Goal: Information Seeking & Learning: Learn about a topic

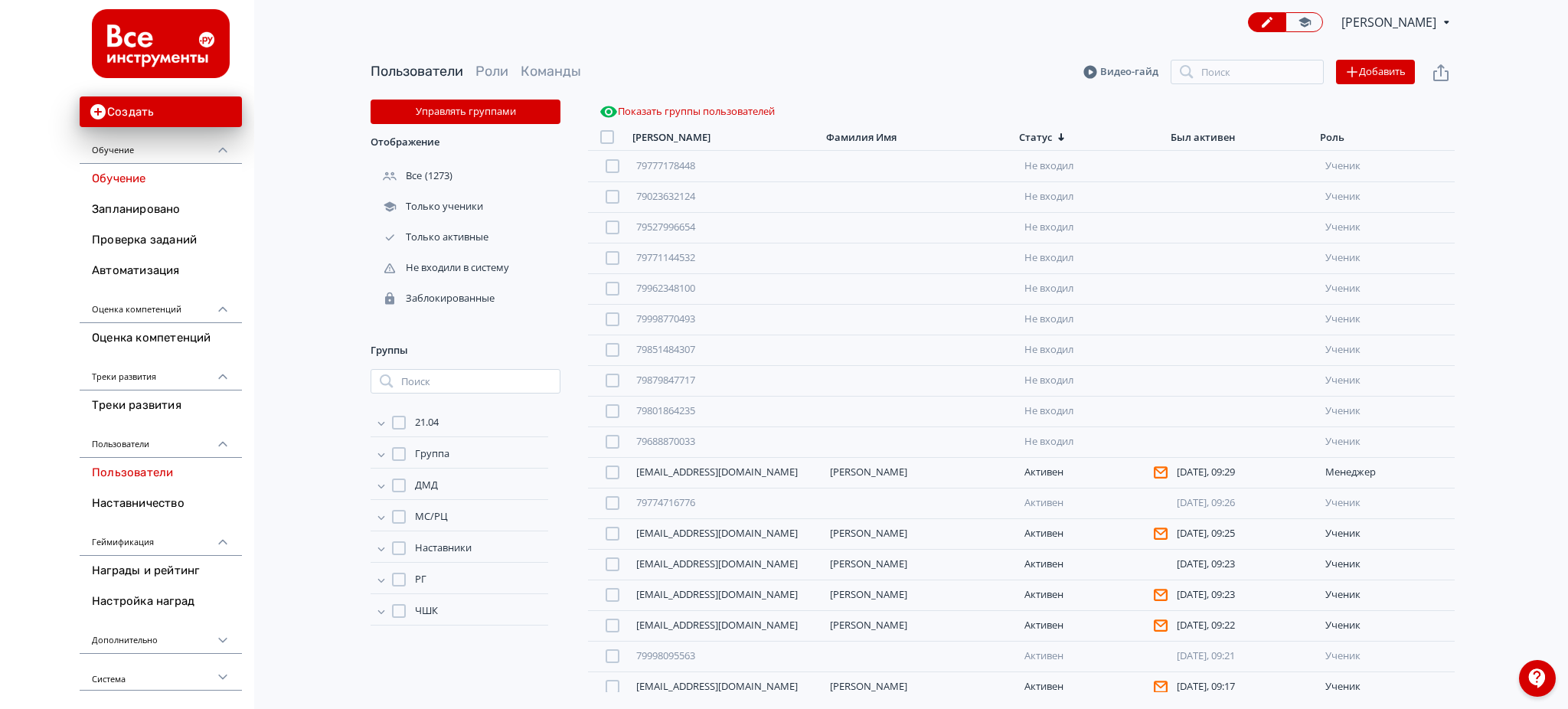
click at [137, 171] on link "Обучение" at bounding box center [161, 179] width 162 height 31
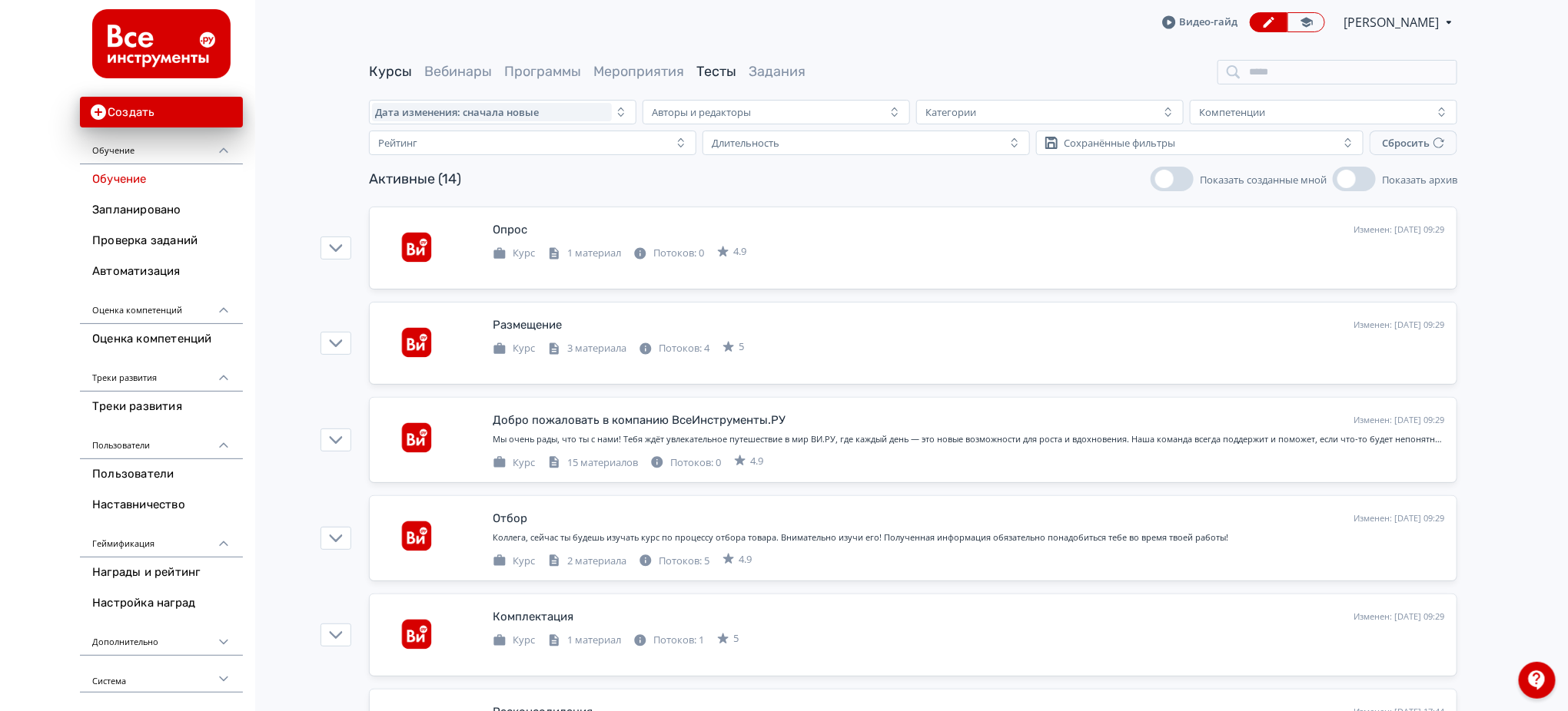
click at [719, 74] on link "Тесты" at bounding box center [716, 71] width 40 height 17
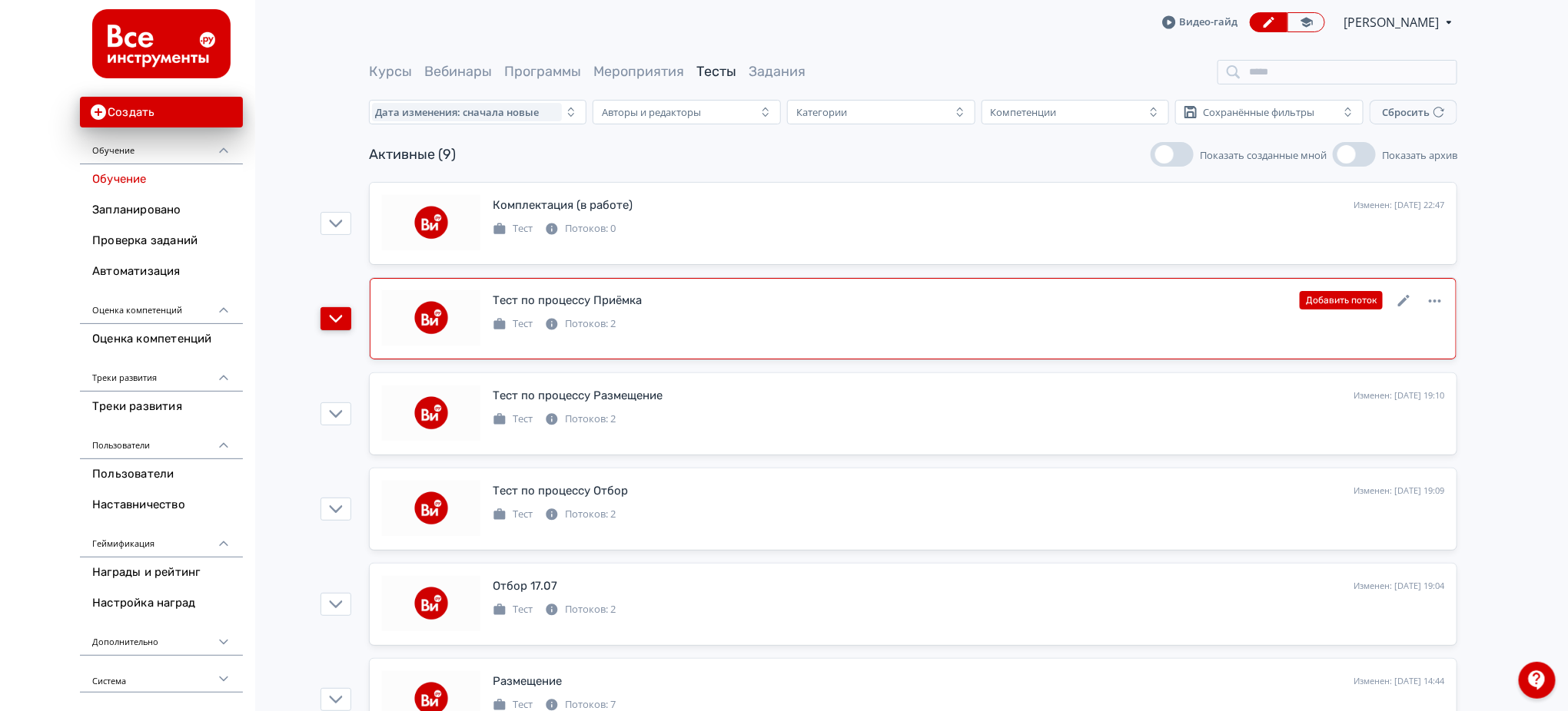
click at [334, 317] on icon "button" at bounding box center [336, 319] width 14 height 14
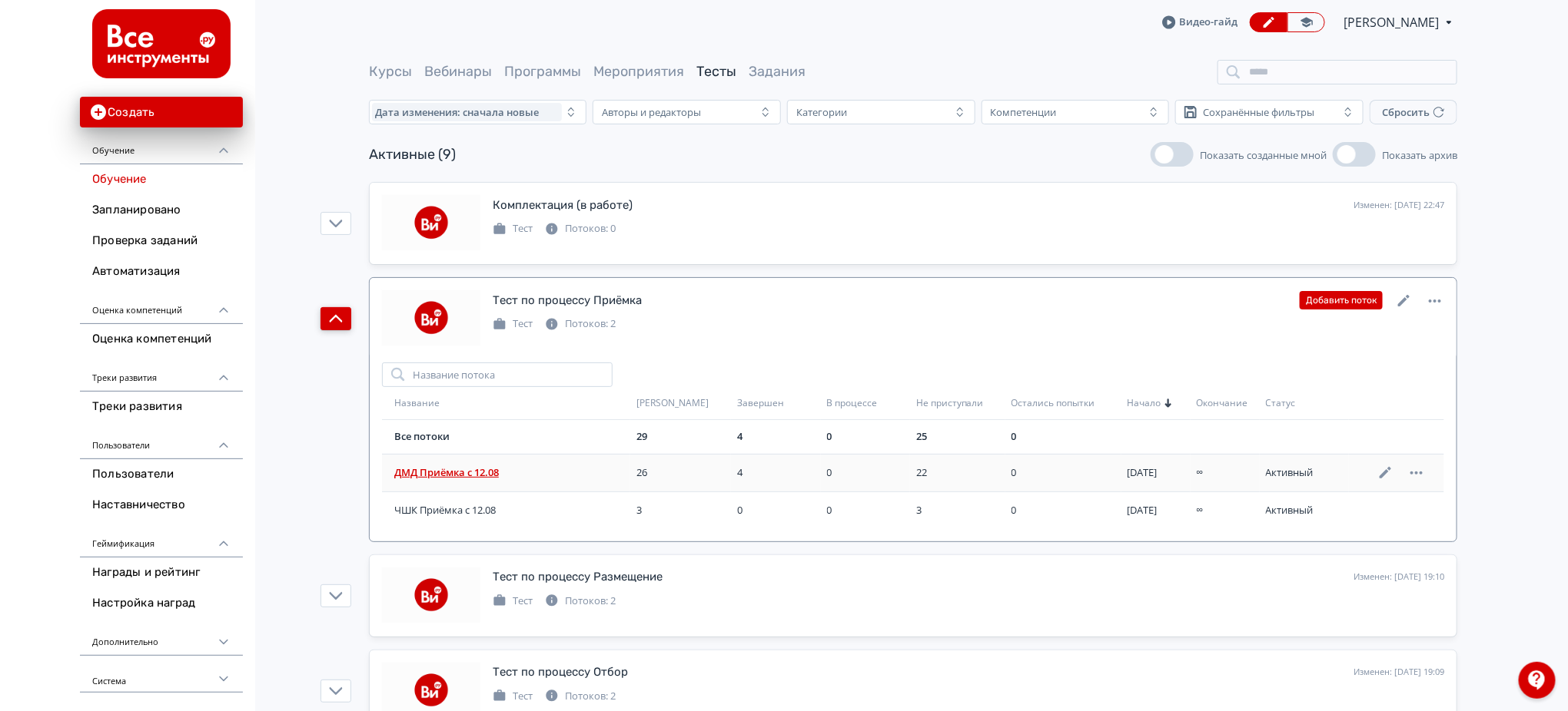
click at [475, 471] on span "ДМД Приёмка с 12.08" at bounding box center [509, 473] width 230 height 15
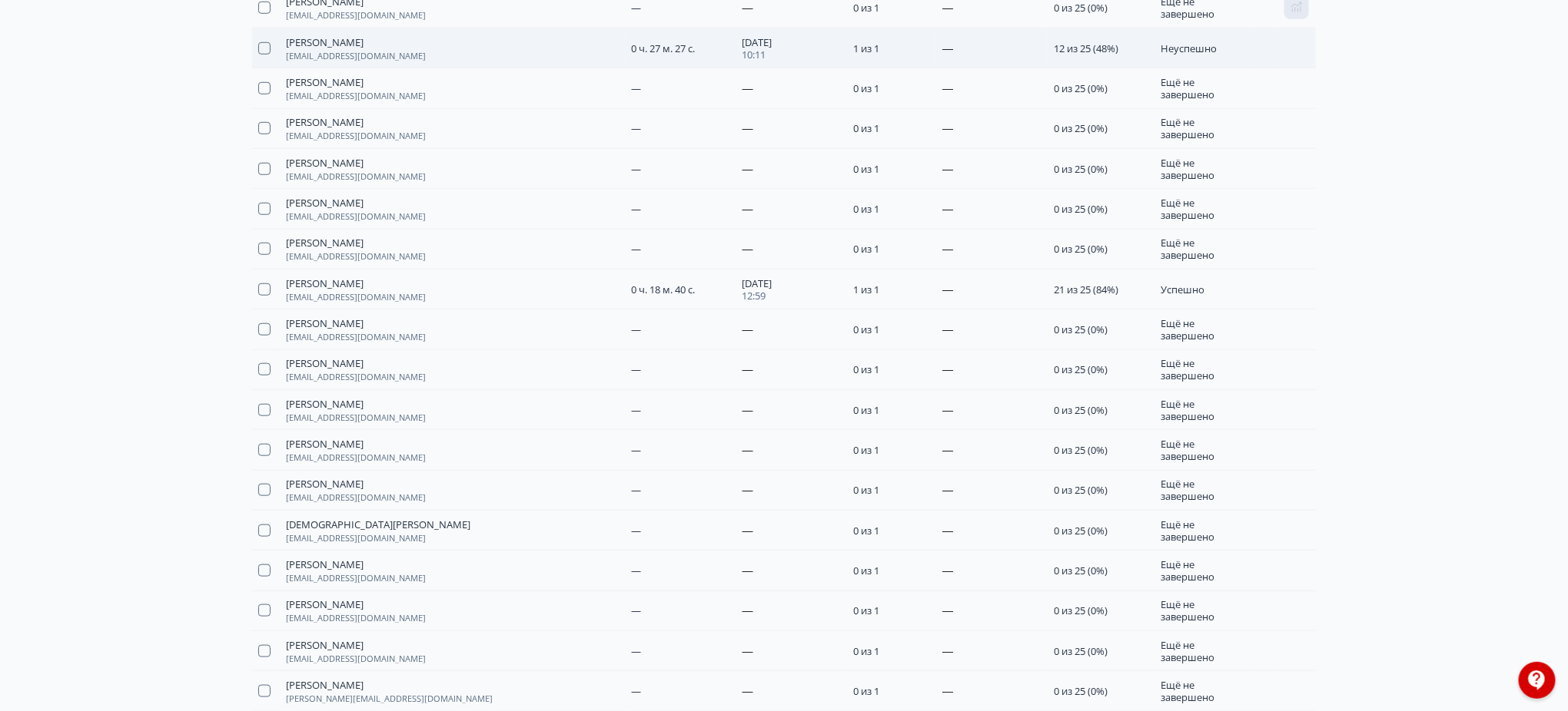
scroll to position [409, 0]
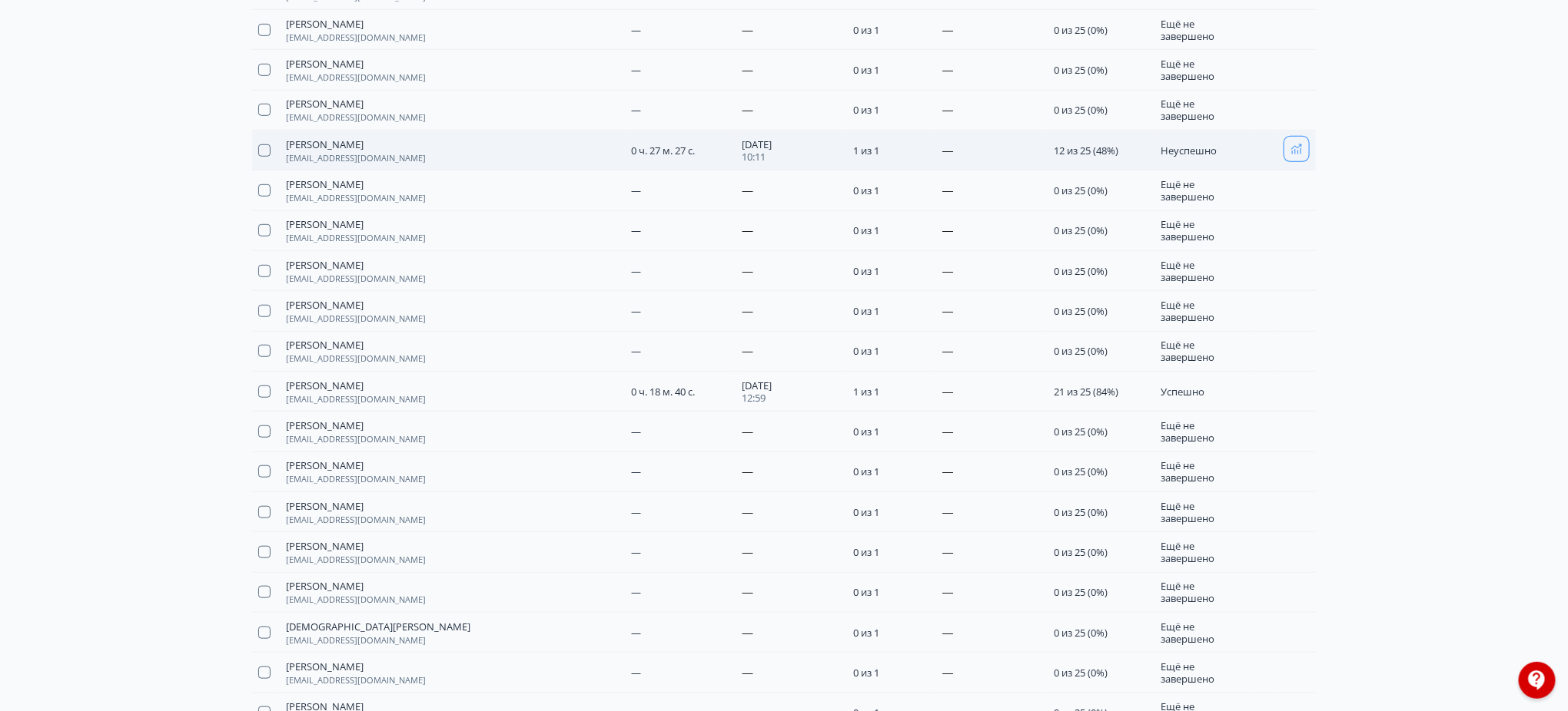
click at [1295, 156] on button "button" at bounding box center [1296, 149] width 25 height 25
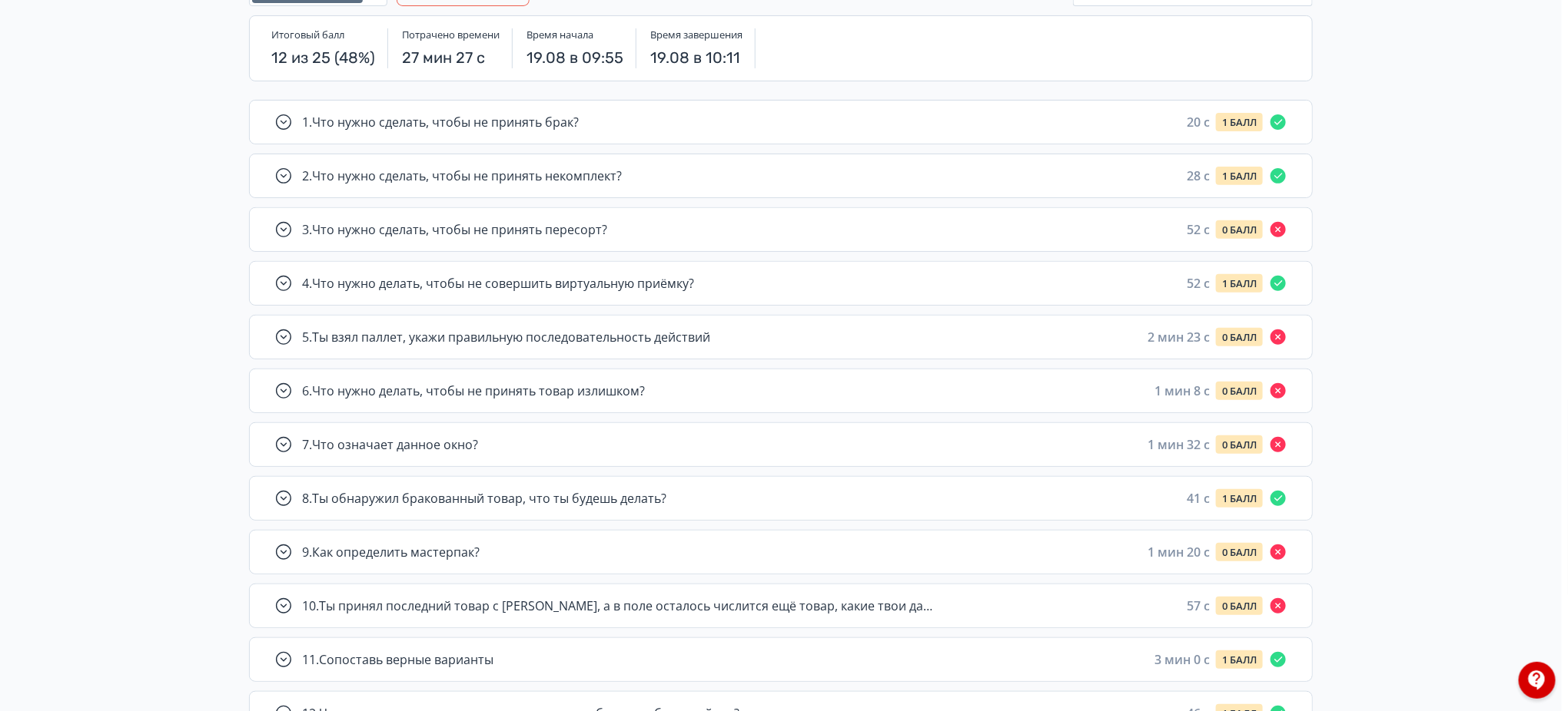
scroll to position [205, 0]
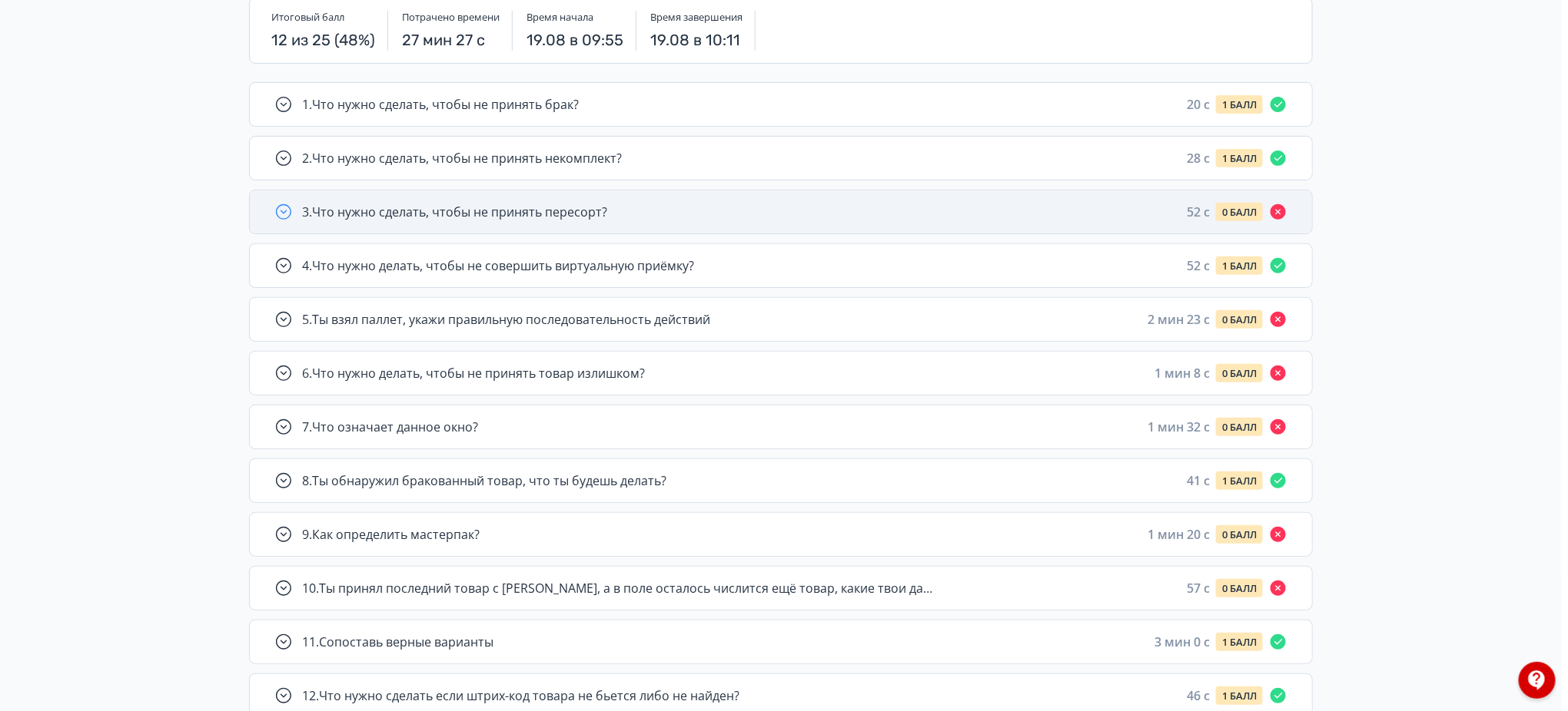
click at [530, 200] on div "3 . Что нужно сделать, чтобы не принять пересорт? 52 c 0 БАЛЛ" at bounding box center [781, 212] width 1062 height 43
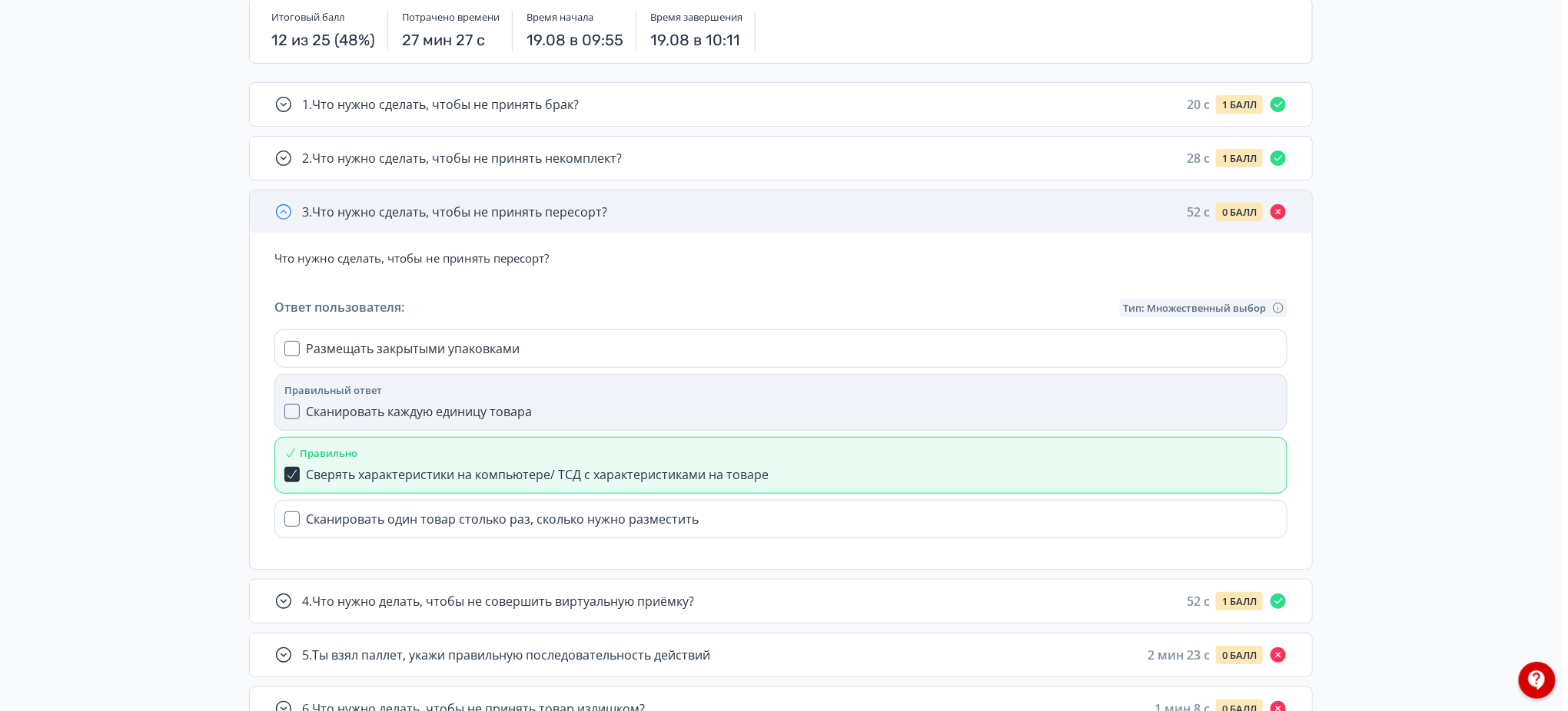
click at [530, 203] on span "3 . Что нужно сделать, чтобы не принять пересорт?" at bounding box center [454, 212] width 305 height 19
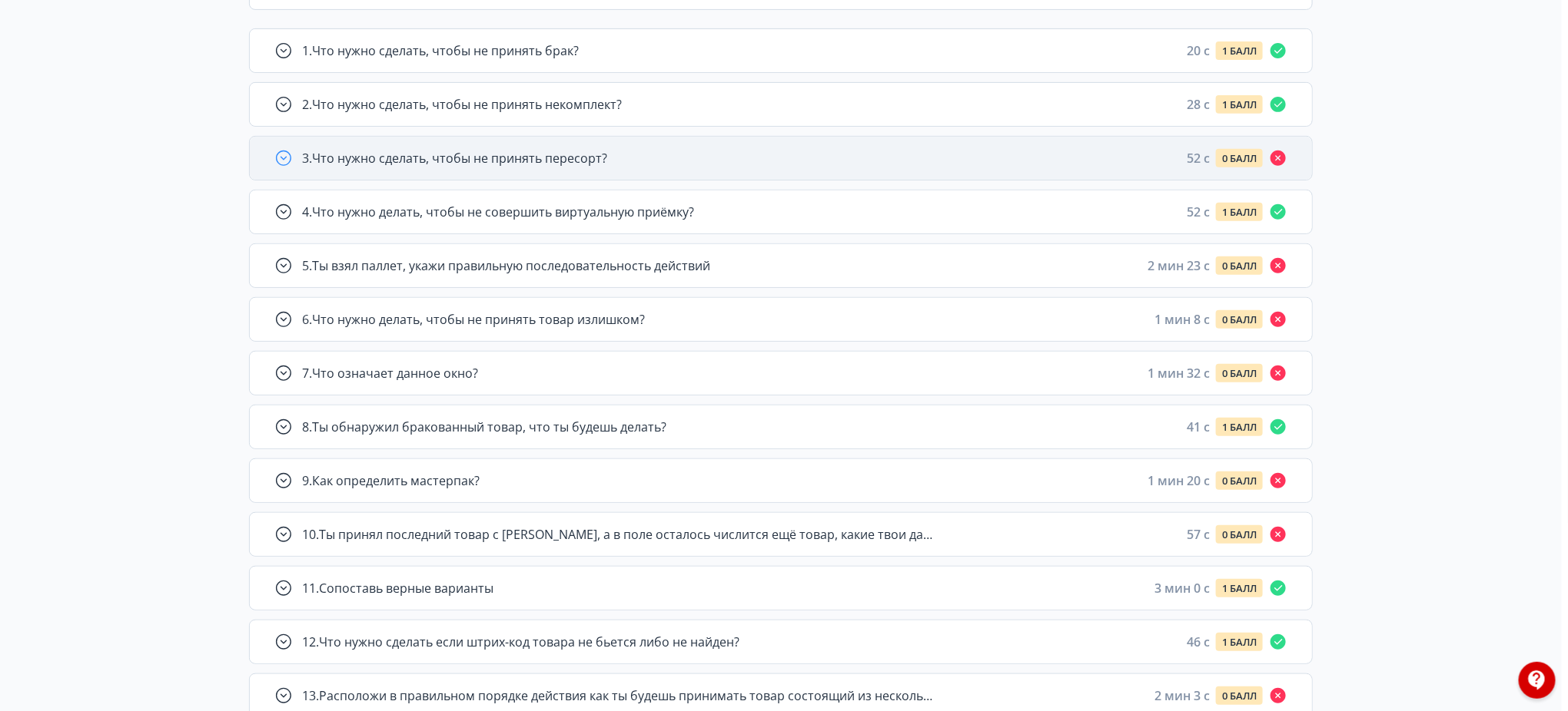
scroll to position [307, 0]
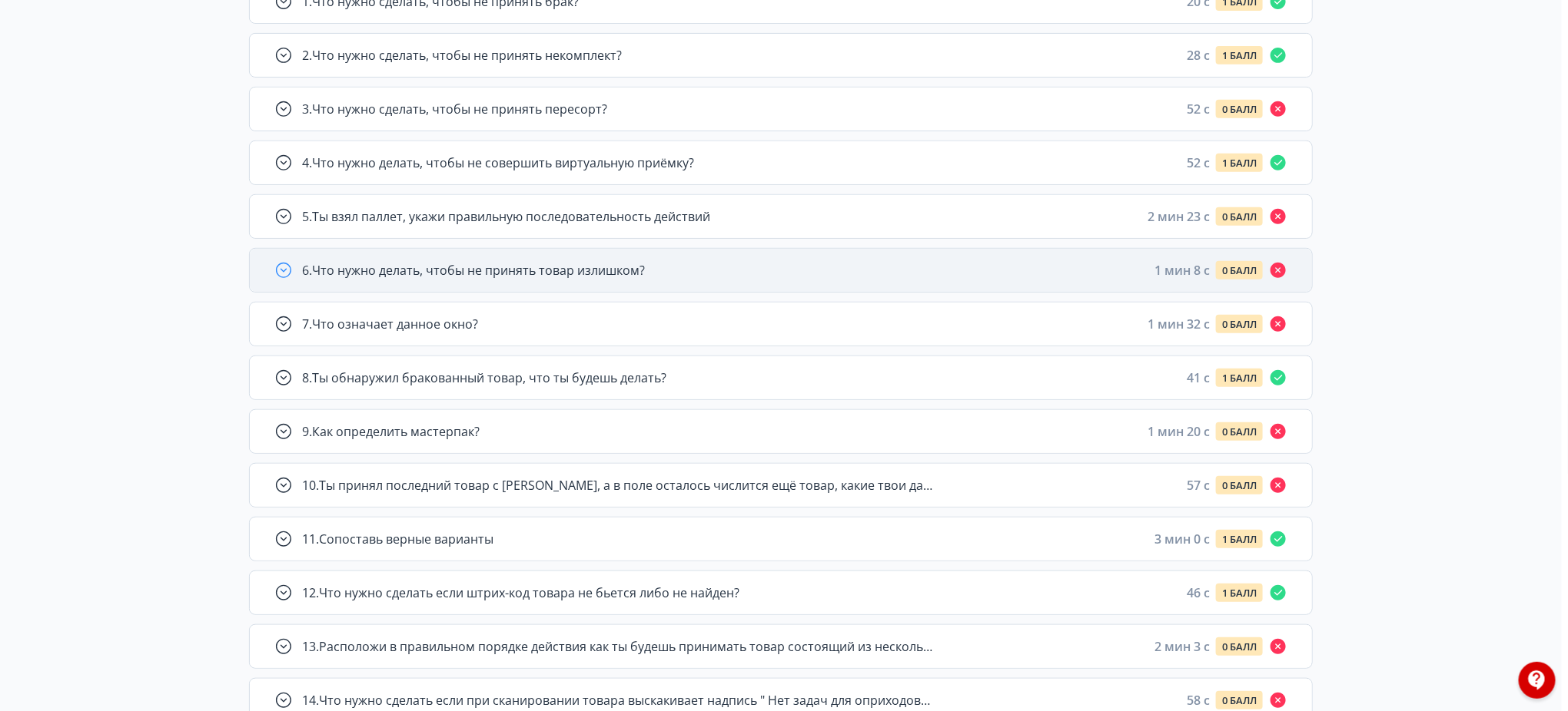
click at [535, 287] on div "6 . Что нужно делать, чтобы не принять товар излишком? 1 мин 8 c 0 БАЛЛ" at bounding box center [781, 271] width 1062 height 43
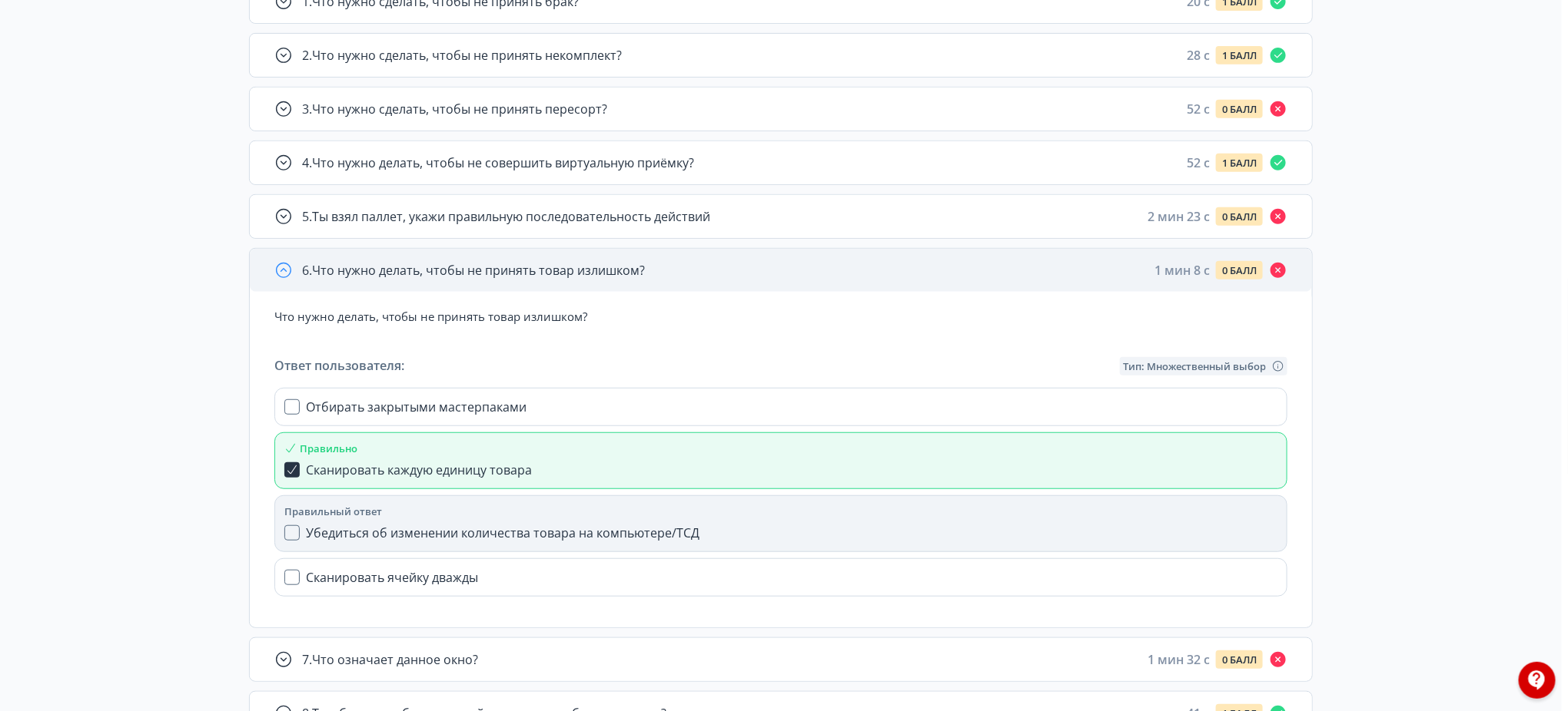
click at [535, 287] on div "6 . Что нужно делать, чтобы не принять товар излишком? 1 мин 8 c 0 БАЛЛ" at bounding box center [781, 271] width 1062 height 43
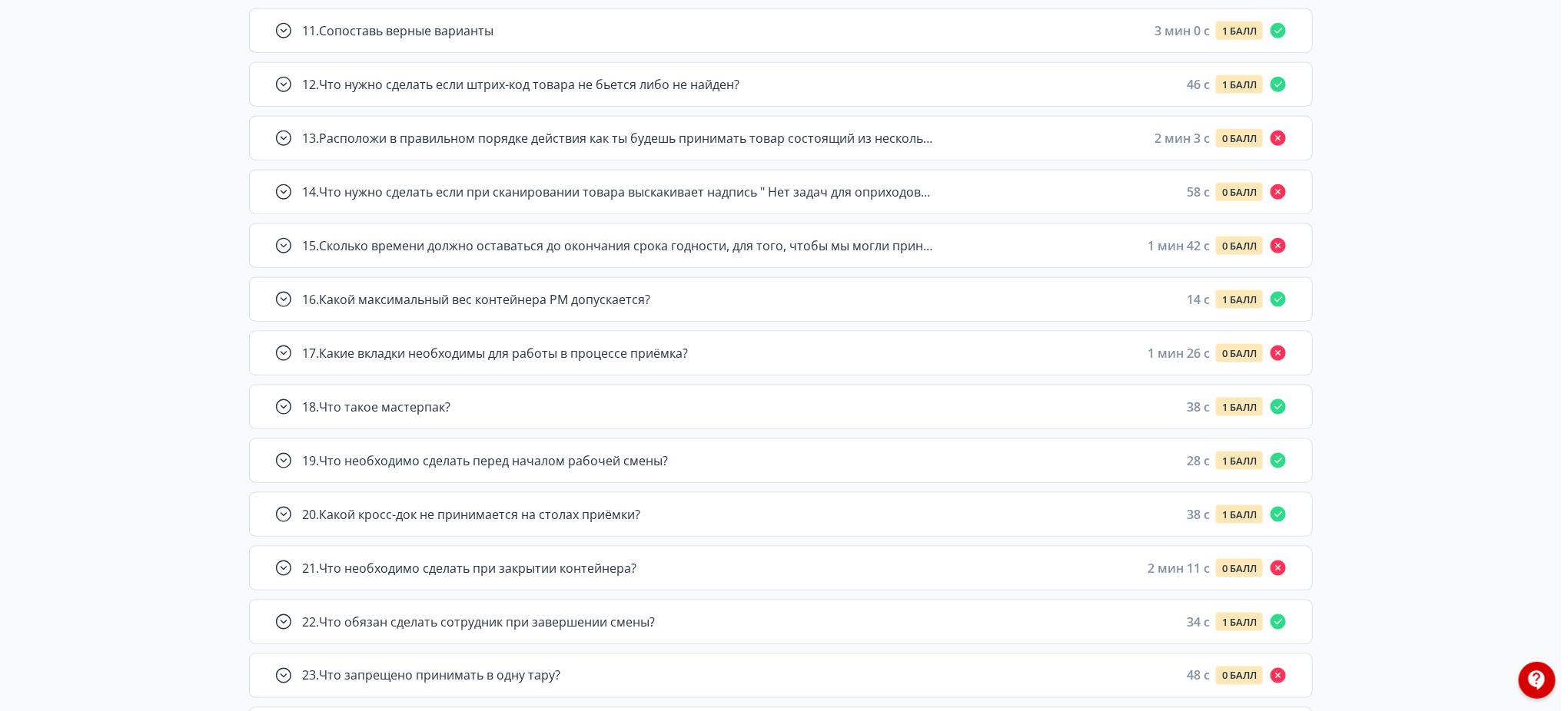
scroll to position [922, 0]
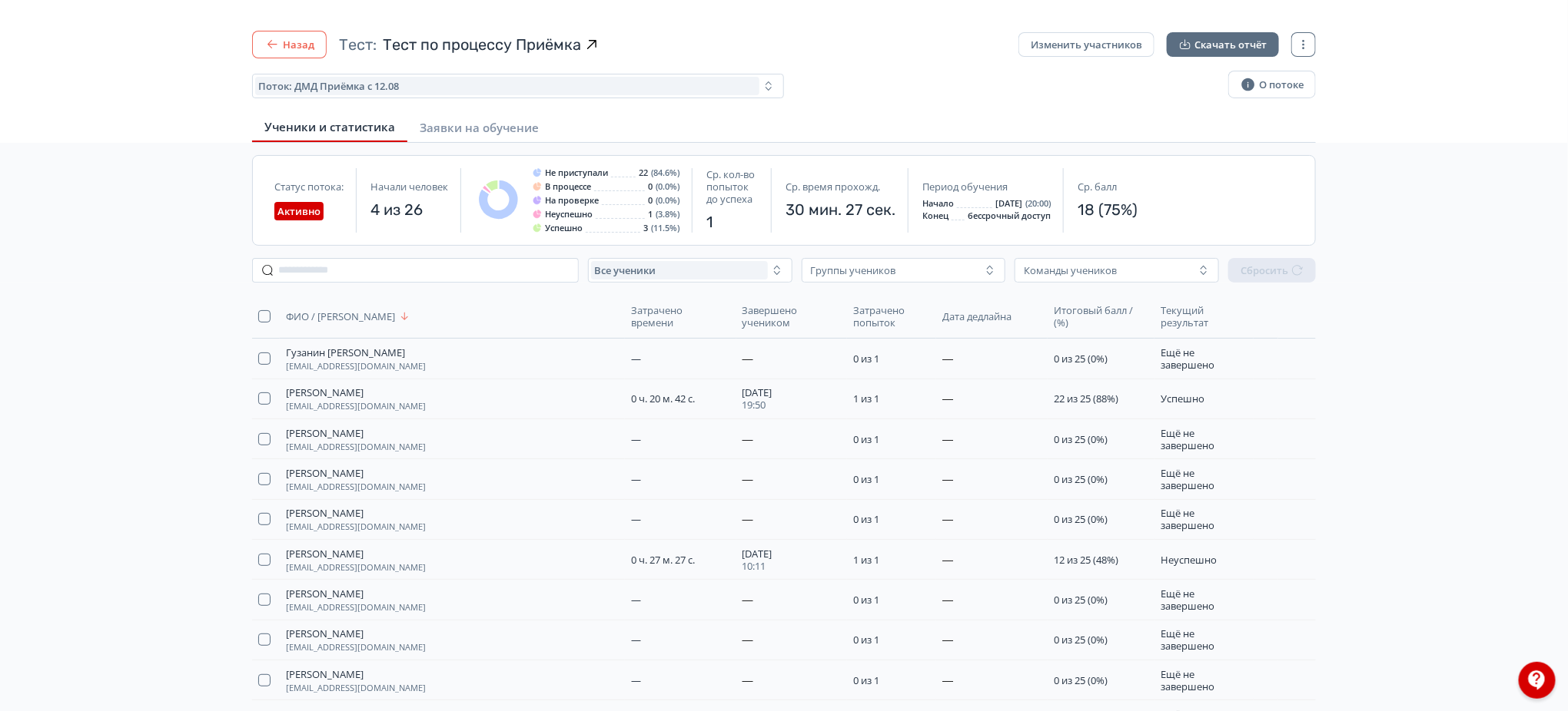
click at [272, 41] on icon "button" at bounding box center [272, 44] width 15 height 15
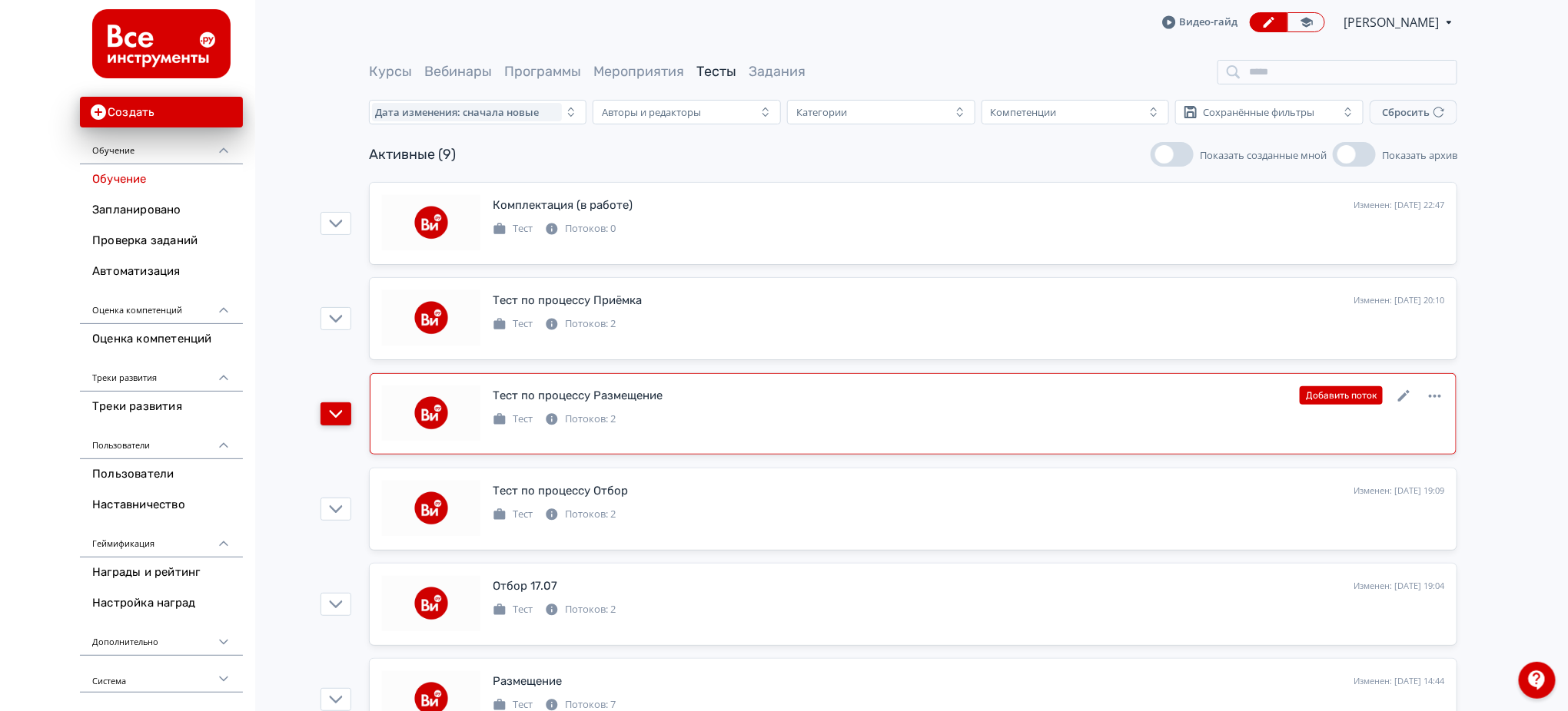
click at [330, 412] on icon "button" at bounding box center [336, 414] width 13 height 8
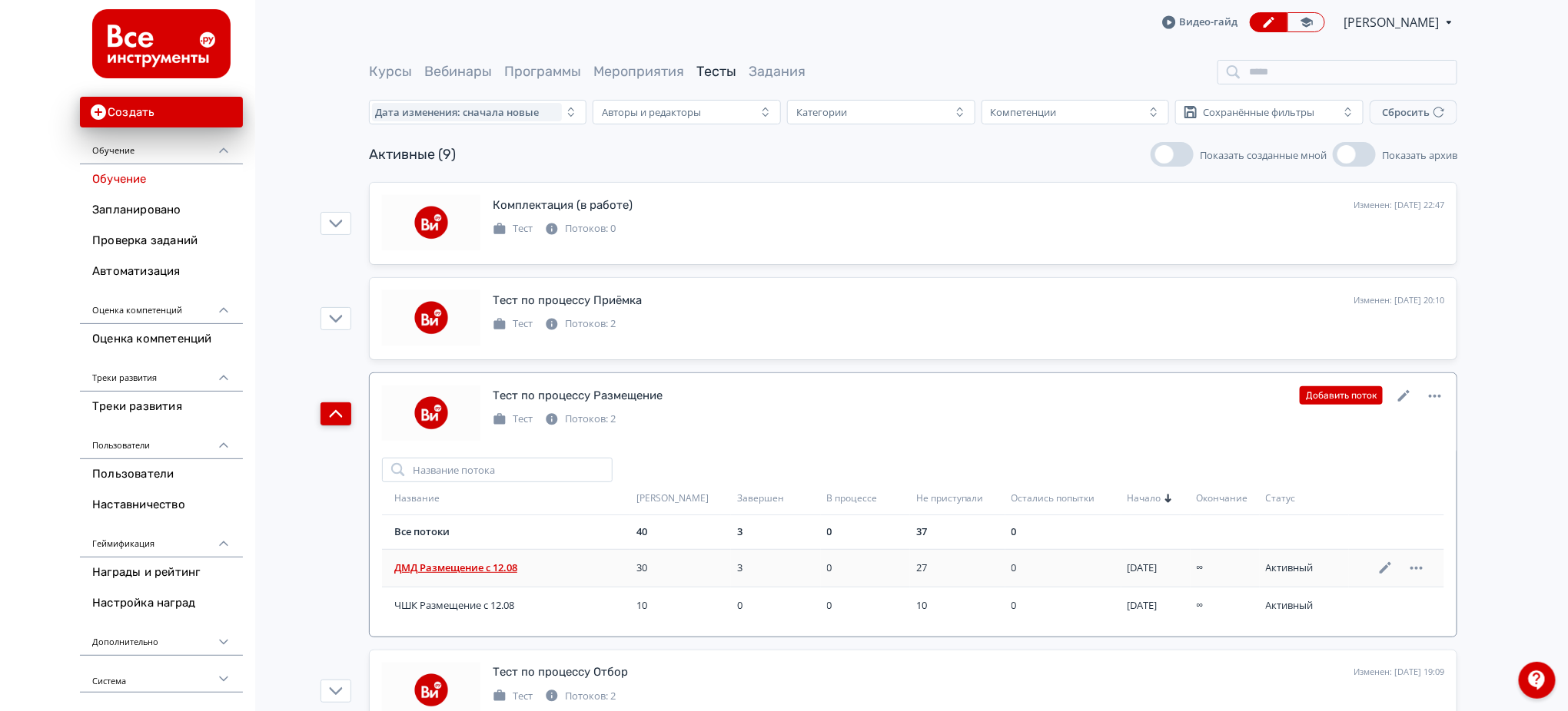
click at [490, 570] on span "ДМД Размещение с 12.08" at bounding box center [509, 568] width 230 height 15
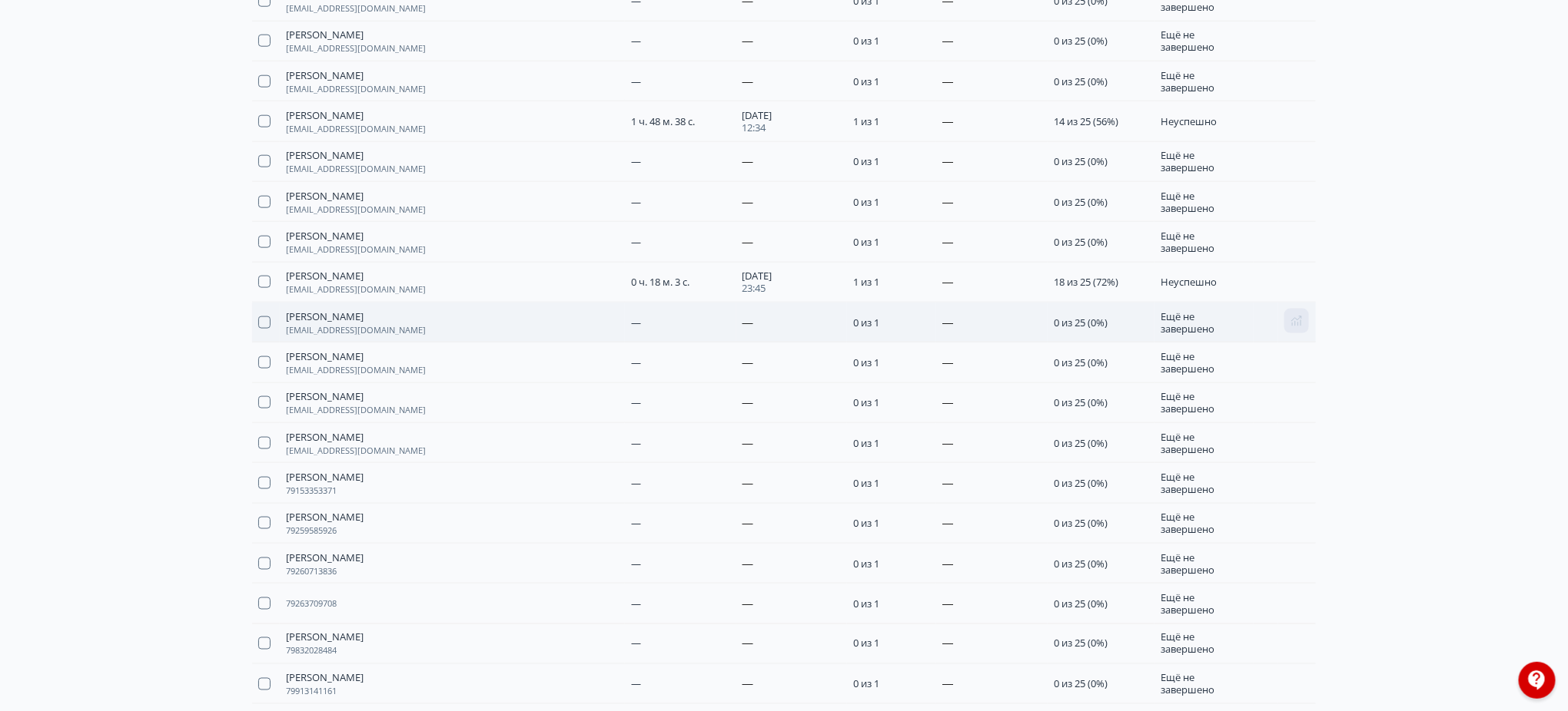
scroll to position [958, 0]
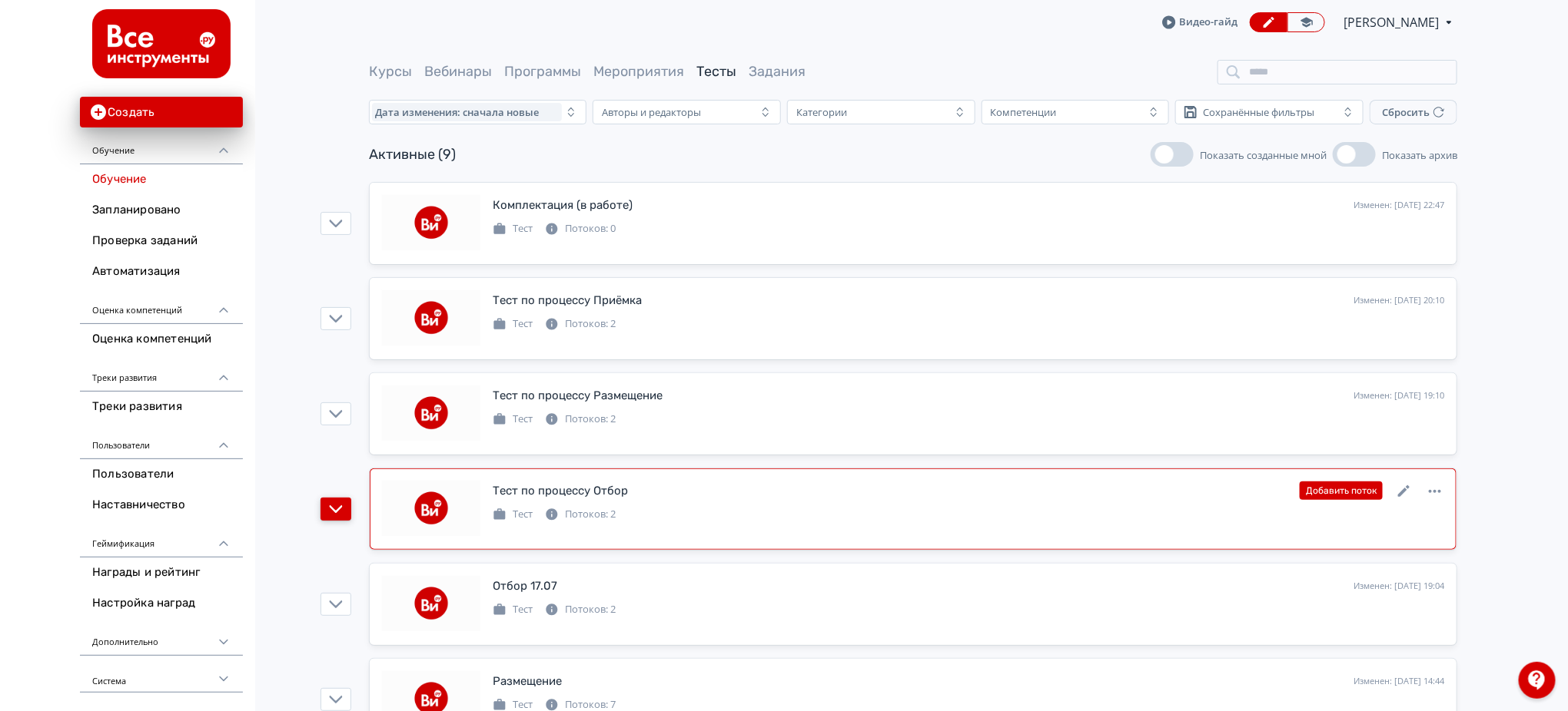
click at [338, 515] on icon "button" at bounding box center [336, 510] width 14 height 14
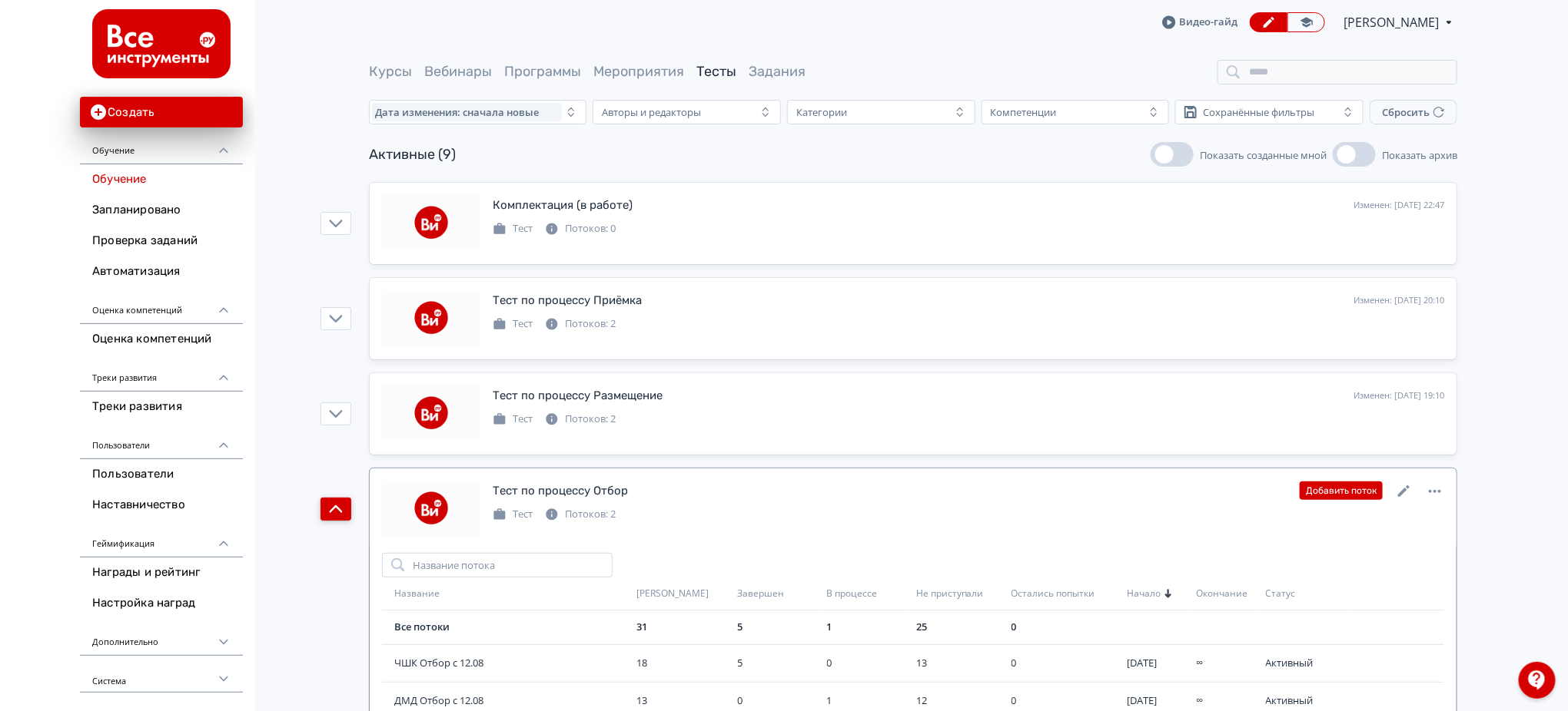
click at [132, 175] on link "Обучение" at bounding box center [161, 180] width 163 height 31
